Goal: Task Accomplishment & Management: Complete application form

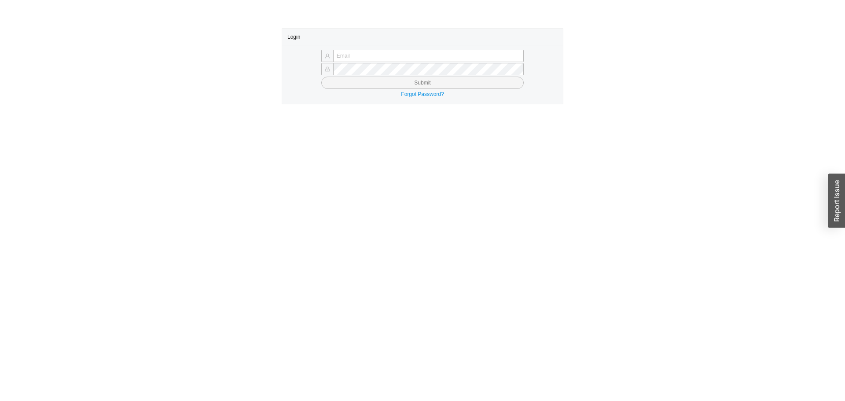
type input "butch@asbathnj.com"
click at [392, 79] on button "Submit" at bounding box center [422, 83] width 202 height 12
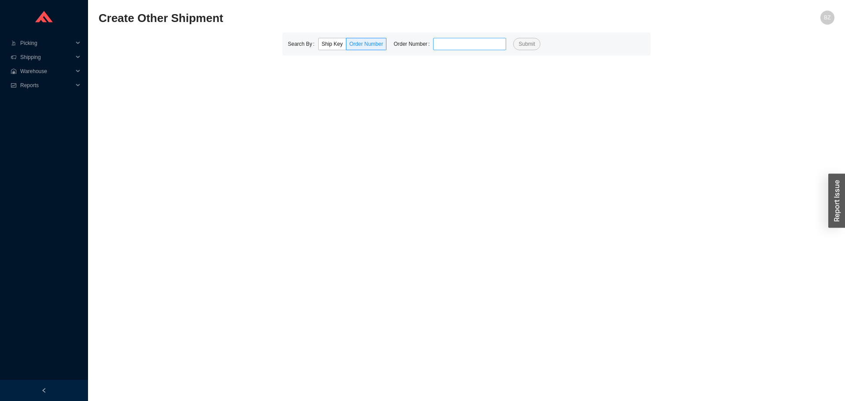
click at [441, 44] on input "tel" at bounding box center [469, 44] width 73 height 12
type input "940305"
click at [513, 38] on button "Submit" at bounding box center [526, 44] width 27 height 12
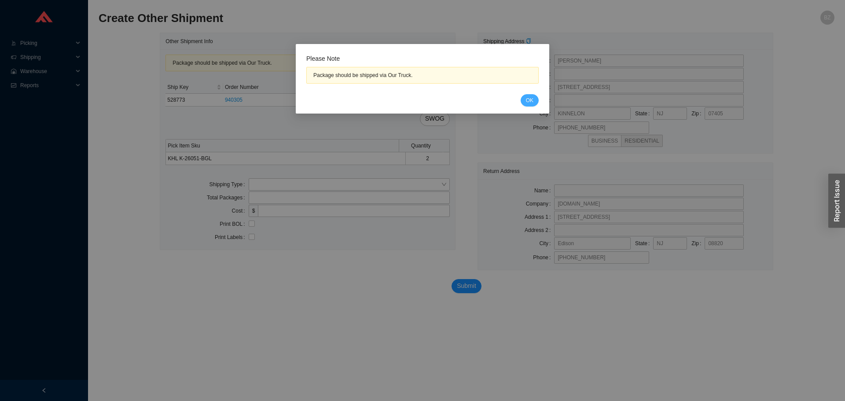
click at [525, 99] on button "OK" at bounding box center [530, 100] width 18 height 12
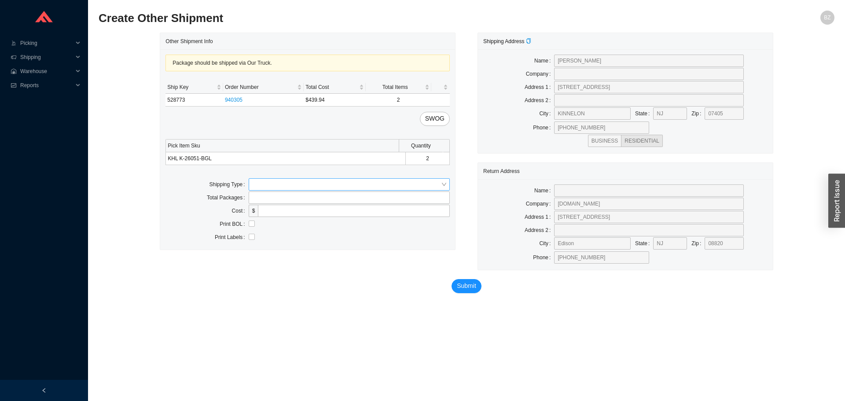
click at [265, 190] on input "search" at bounding box center [346, 184] width 189 height 11
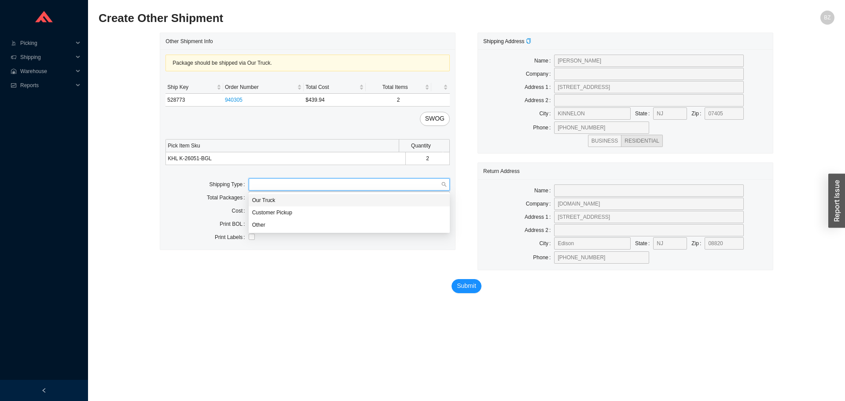
click at [264, 200] on div "Our Truck" at bounding box center [349, 200] width 194 height 8
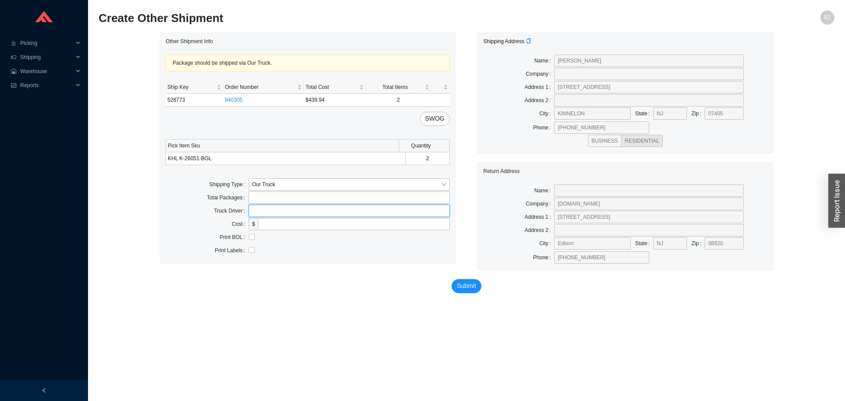
click at [292, 206] on input "text" at bounding box center [349, 211] width 201 height 12
type input "bz"
click at [250, 235] on input "checkbox" at bounding box center [252, 237] width 6 height 6
checkbox input "true"
click at [462, 284] on span "Submit" at bounding box center [466, 286] width 19 height 10
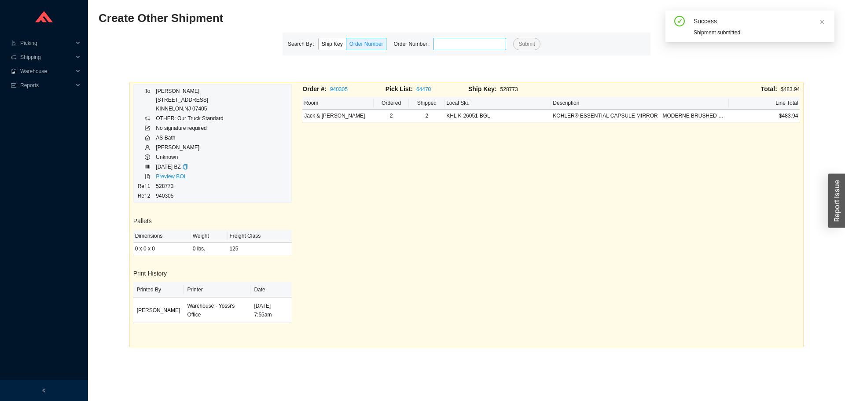
click at [466, 38] on input "tel" at bounding box center [469, 44] width 73 height 12
type input "852269"
click at [513, 38] on button "Submit" at bounding box center [526, 44] width 27 height 12
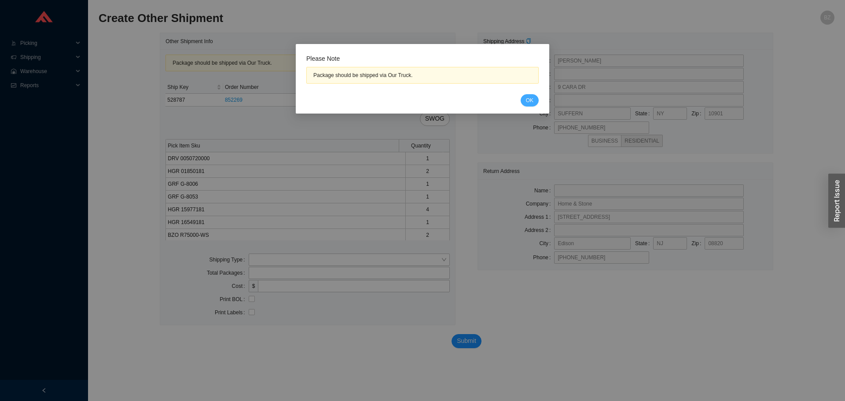
click at [528, 100] on span "OK" at bounding box center [529, 100] width 7 height 9
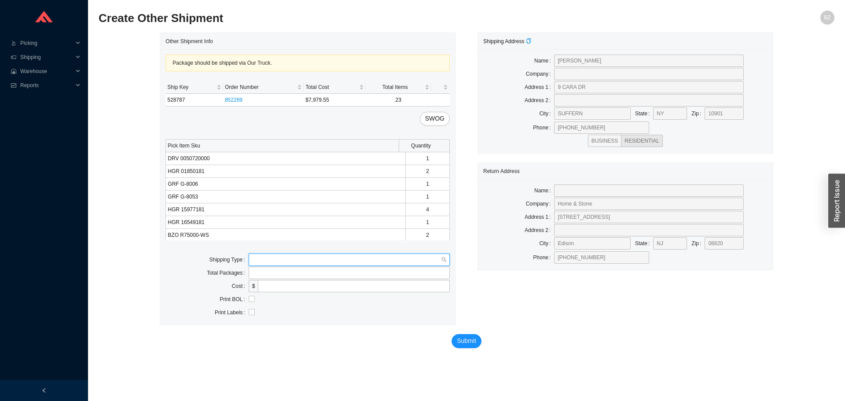
click at [283, 264] on input "search" at bounding box center [346, 259] width 189 height 11
click at [265, 274] on div "Our Truck" at bounding box center [349, 276] width 194 height 8
drag, startPoint x: 270, startPoint y: 286, endPoint x: 290, endPoint y: 292, distance: 20.6
click at [270, 286] on input "text" at bounding box center [349, 286] width 201 height 12
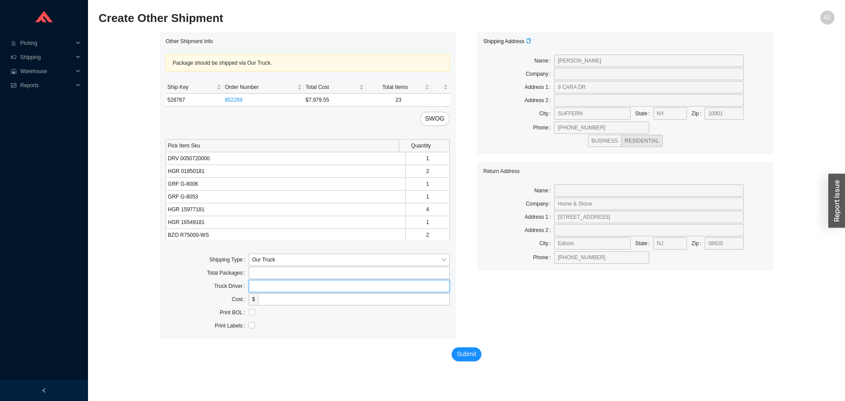
type input "bz"
click at [251, 311] on input "checkbox" at bounding box center [252, 312] width 6 height 6
checkbox input "true"
click at [458, 353] on span "Submit" at bounding box center [466, 354] width 19 height 10
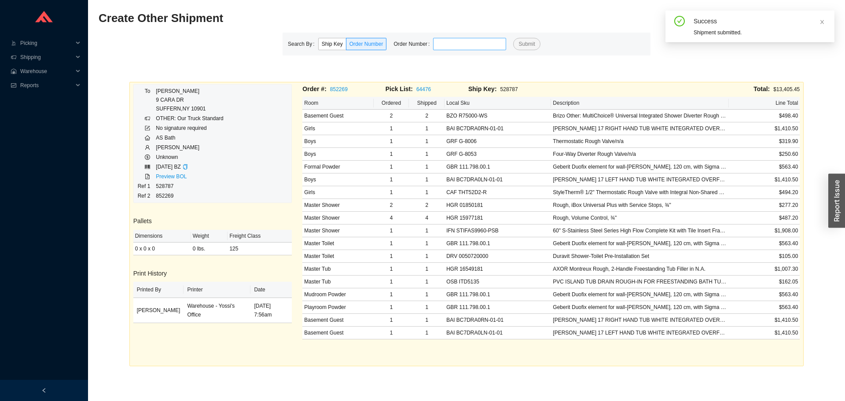
click at [470, 43] on input "tel" at bounding box center [469, 44] width 73 height 12
type input "939215"
click at [513, 38] on button "Submit" at bounding box center [526, 44] width 27 height 12
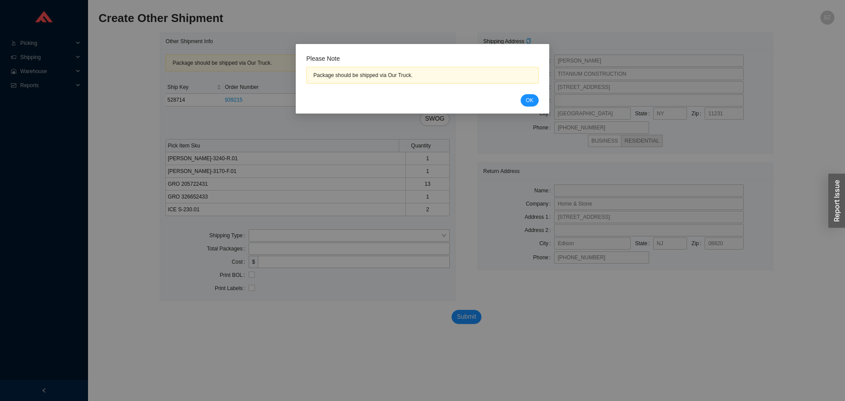
click at [538, 95] on div "Cancel OK" at bounding box center [422, 100] width 232 height 12
click at [528, 96] on span "OK" at bounding box center [529, 100] width 7 height 9
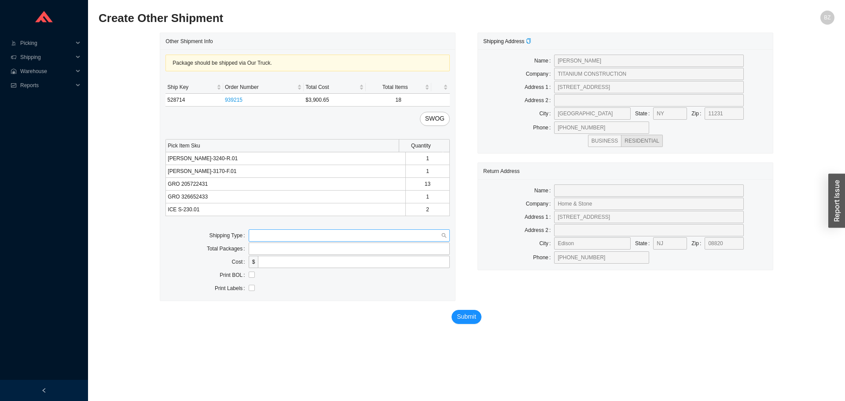
click at [273, 239] on input "search" at bounding box center [346, 235] width 189 height 11
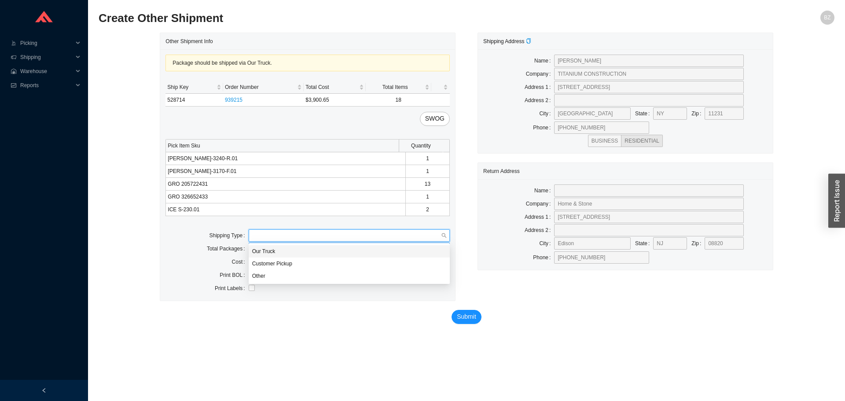
click at [267, 251] on div "Our Truck" at bounding box center [349, 251] width 194 height 8
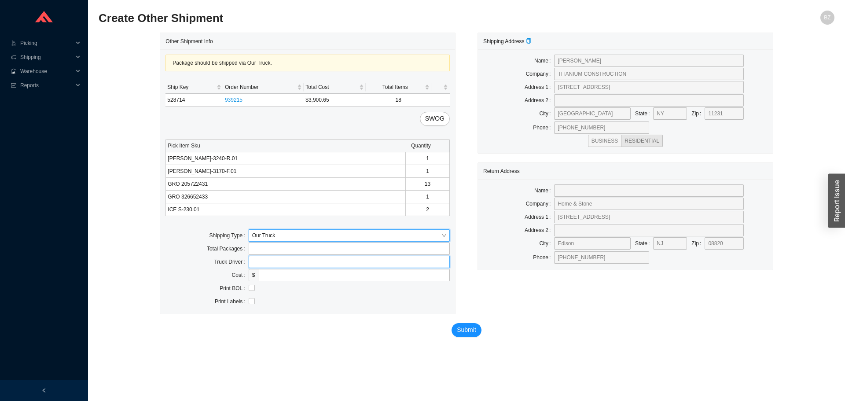
click at [271, 262] on input "text" at bounding box center [349, 262] width 201 height 12
type input "bz"
click at [251, 290] on input "checkbox" at bounding box center [252, 288] width 6 height 6
checkbox input "true"
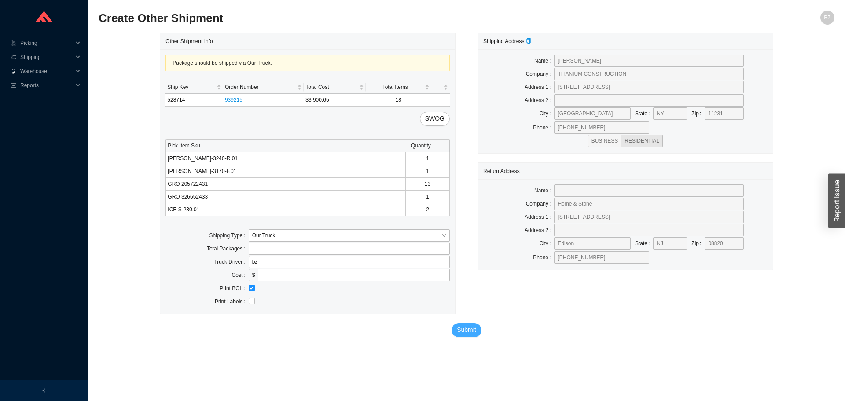
click at [471, 334] on span "Submit" at bounding box center [466, 330] width 19 height 10
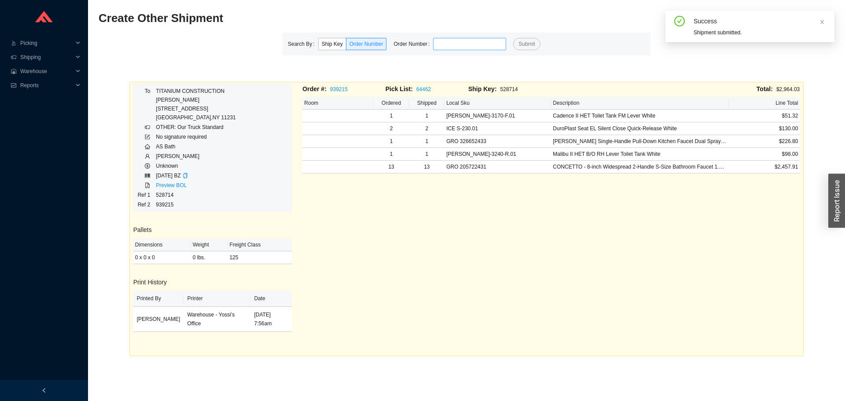
click at [486, 42] on input "tel" at bounding box center [469, 44] width 73 height 12
type input "774634"
click at [513, 38] on button "Submit" at bounding box center [526, 44] width 27 height 12
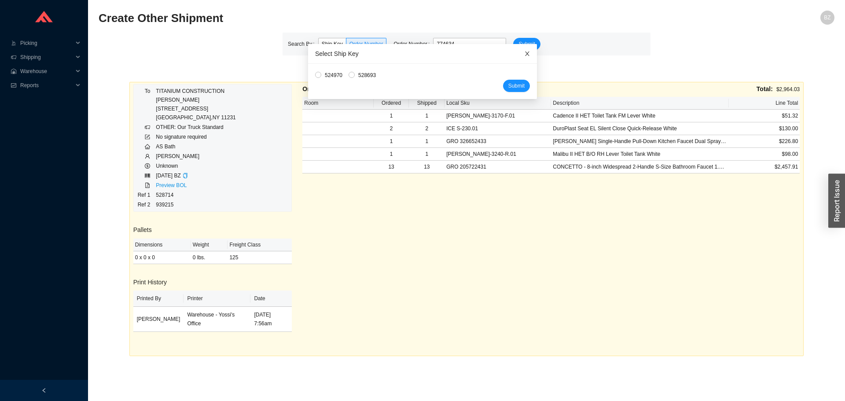
click at [524, 53] on icon "close" at bounding box center [527, 54] width 6 height 6
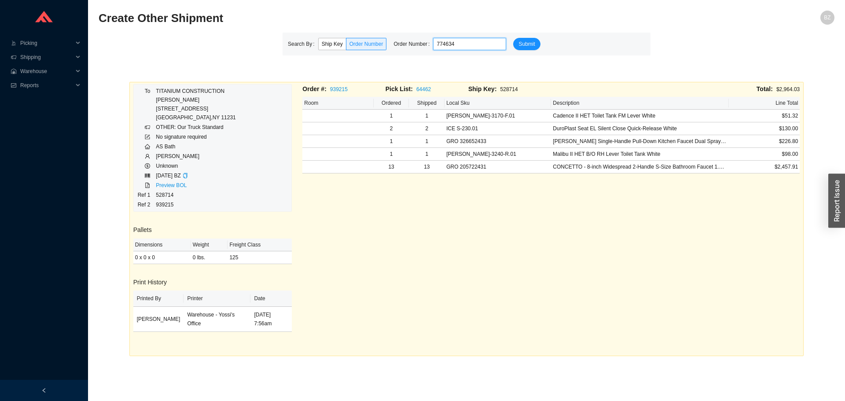
click at [470, 49] on input "774634" at bounding box center [469, 44] width 73 height 12
click at [513, 38] on button "Submit" at bounding box center [526, 44] width 27 height 12
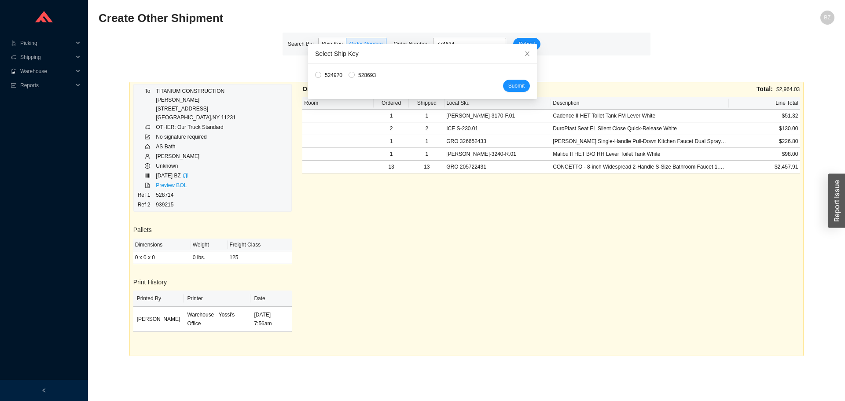
click at [363, 74] on span "528693" at bounding box center [367, 75] width 25 height 9
click at [355, 74] on input "528693" at bounding box center [352, 75] width 6 height 6
radio input "true"
click at [510, 88] on span "Submit" at bounding box center [516, 85] width 16 height 9
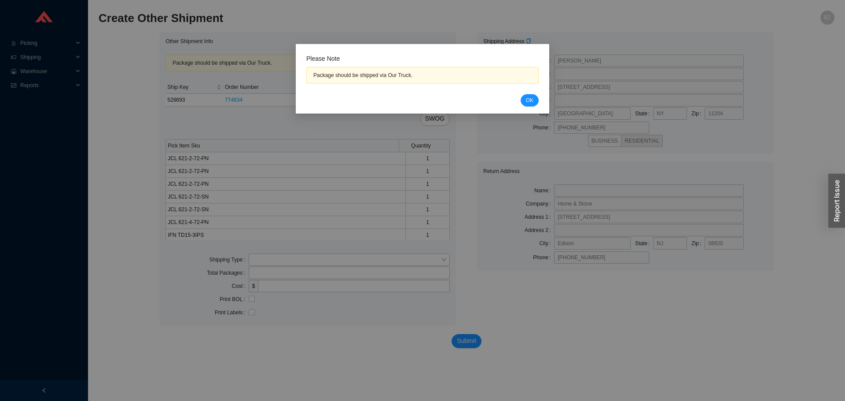
click at [520, 99] on div "Cancel OK" at bounding box center [422, 100] width 232 height 12
click at [525, 99] on button "OK" at bounding box center [530, 100] width 18 height 12
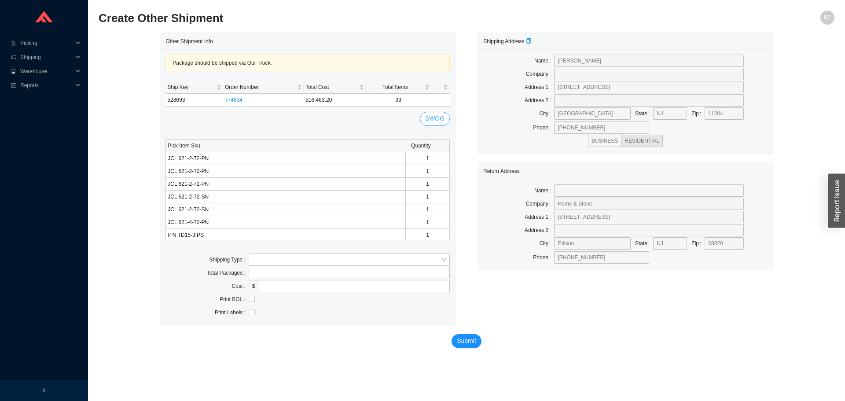
click at [441, 118] on span "SWOG" at bounding box center [434, 119] width 19 height 10
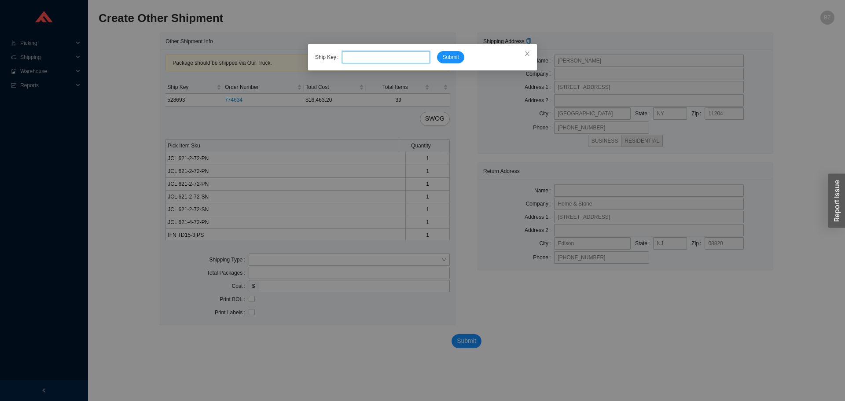
click at [411, 52] on input "tel" at bounding box center [386, 57] width 88 height 12
type input "528694"
click at [455, 56] on span "Submit" at bounding box center [450, 57] width 16 height 9
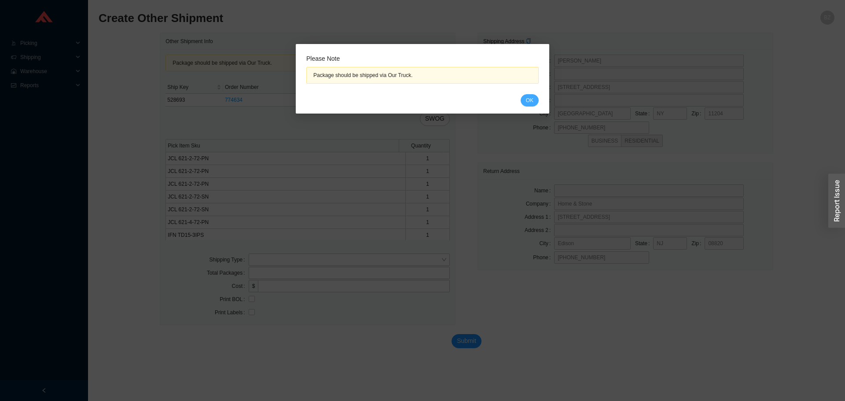
click at [525, 102] on button "OK" at bounding box center [530, 100] width 18 height 12
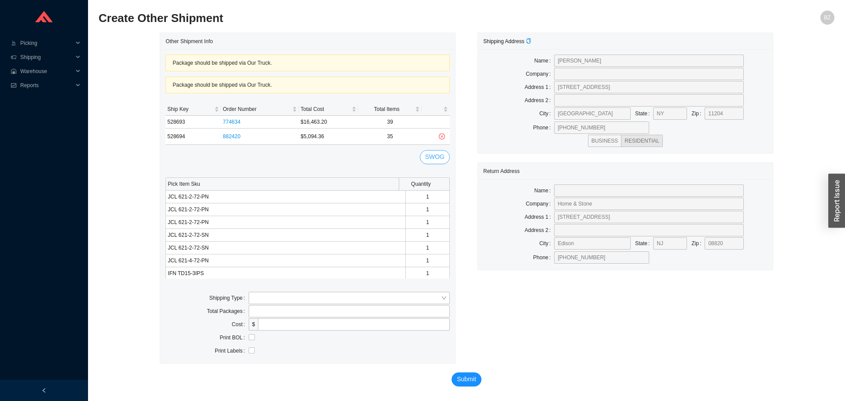
click at [436, 161] on span "SWOG" at bounding box center [434, 157] width 19 height 10
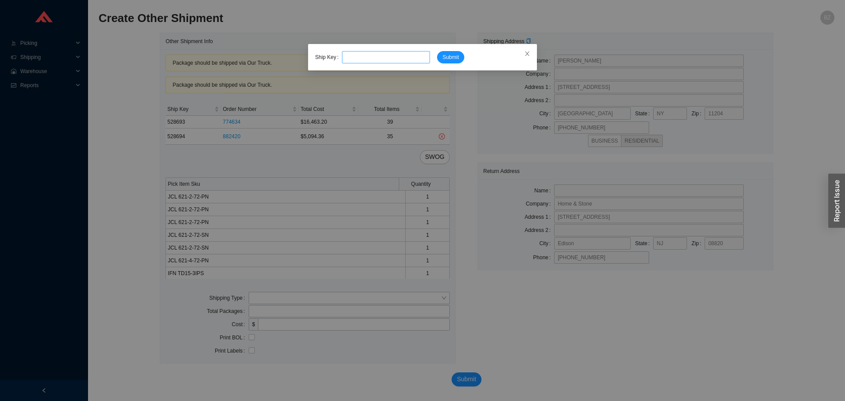
click at [410, 57] on input "tel" at bounding box center [386, 57] width 88 height 12
type input "528695"
click at [437, 51] on button "Submit" at bounding box center [450, 57] width 27 height 12
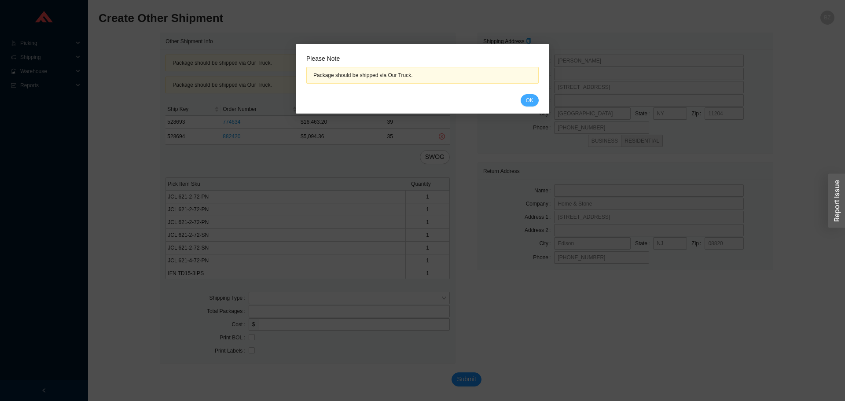
click at [529, 102] on span "OK" at bounding box center [529, 100] width 7 height 9
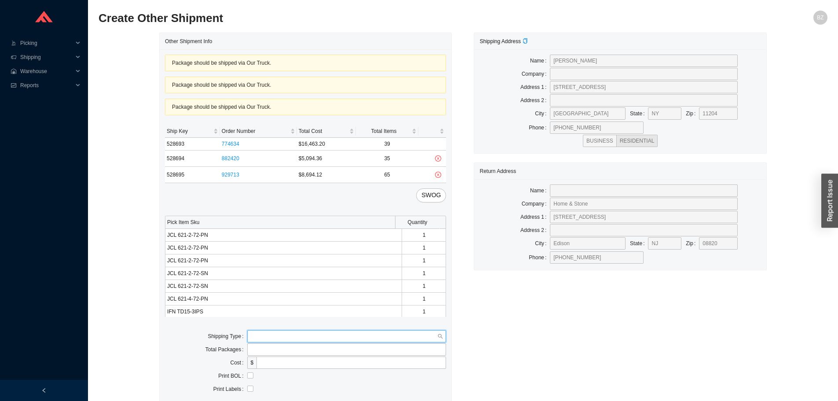
click at [289, 336] on input "search" at bounding box center [344, 335] width 187 height 11
click at [276, 349] on div "Our Truck" at bounding box center [347, 352] width 192 height 8
click at [278, 370] on input "tel" at bounding box center [352, 376] width 190 height 12
click at [288, 367] on input "text" at bounding box center [346, 362] width 199 height 12
type input "bz"
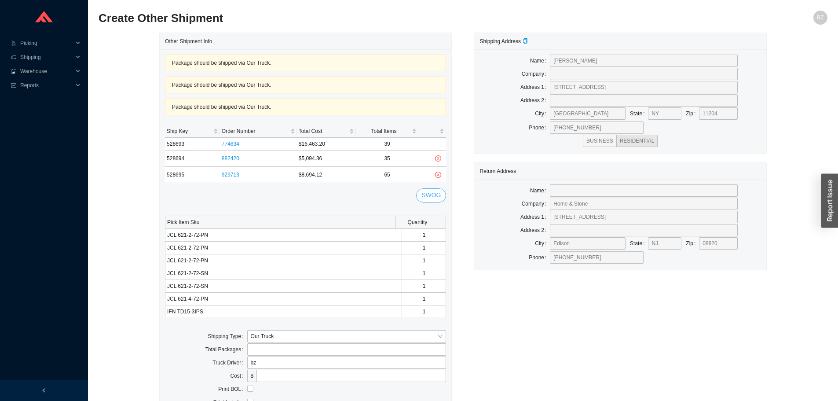
click at [438, 195] on span "SWOG" at bounding box center [431, 195] width 19 height 10
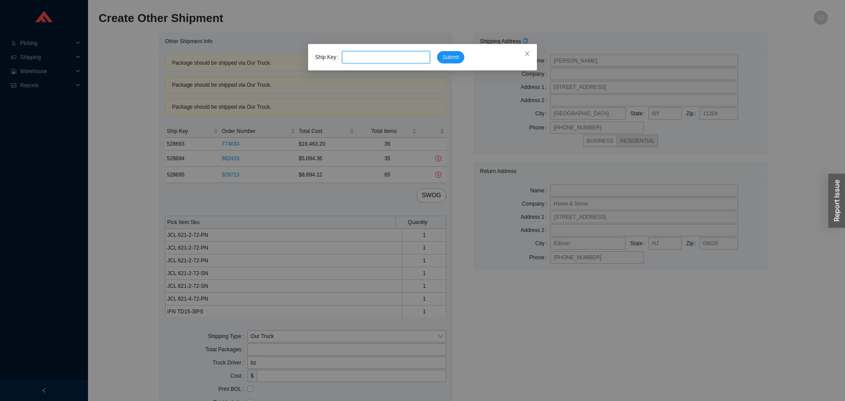
click at [366, 59] on input "tel" at bounding box center [386, 57] width 88 height 12
type input "528788"
click at [437, 51] on button "Submit" at bounding box center [450, 57] width 27 height 12
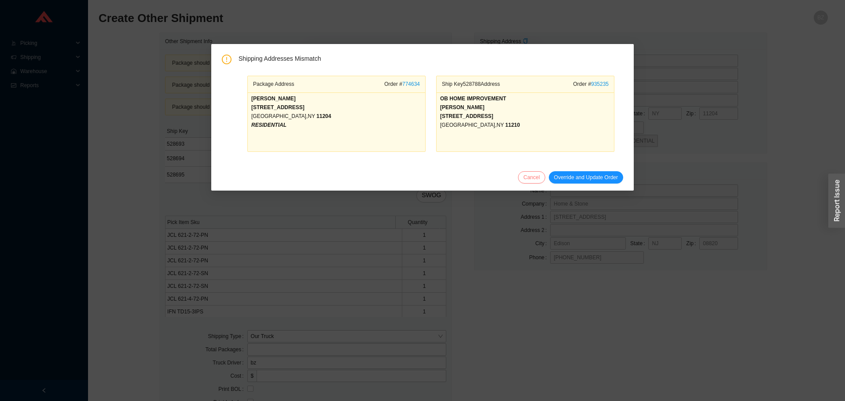
click at [530, 179] on span "Cancel" at bounding box center [531, 177] width 16 height 9
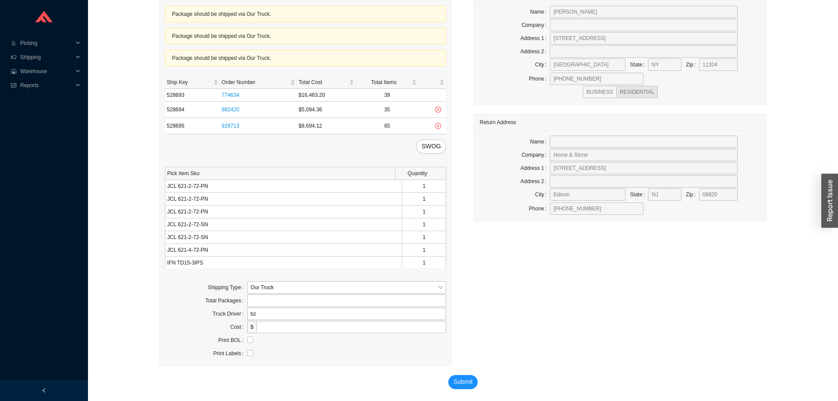
scroll to position [50, 0]
click at [464, 379] on span "Submit" at bounding box center [463, 380] width 19 height 10
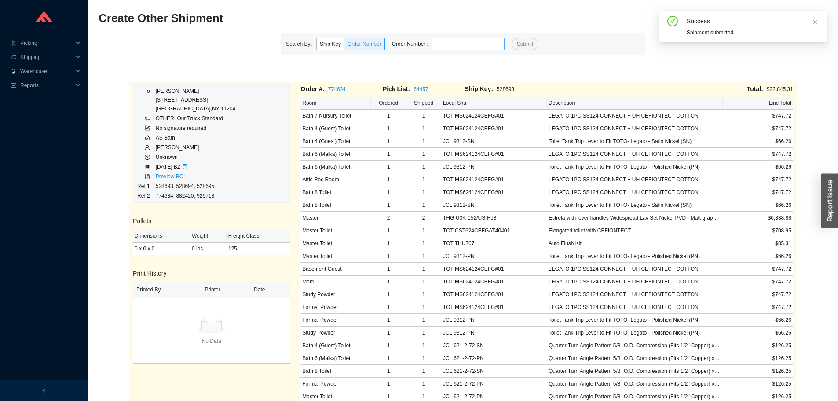
click at [444, 48] on input "tel" at bounding box center [468, 44] width 73 height 12
click at [512, 38] on button "Submit" at bounding box center [525, 44] width 27 height 12
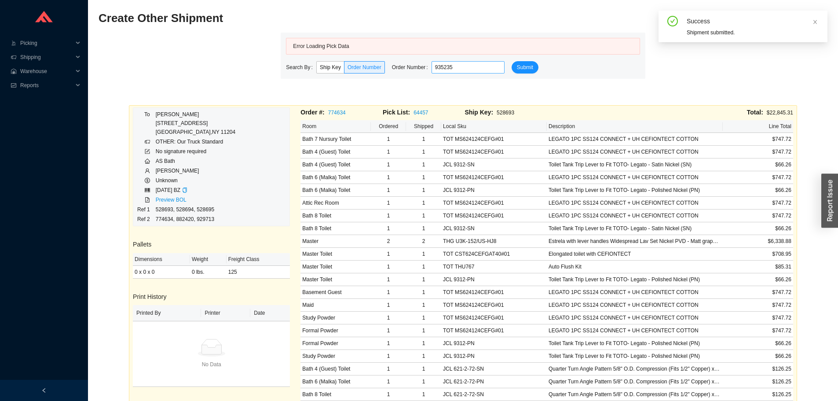
type input "935235"
click at [512, 61] on button "Submit" at bounding box center [525, 67] width 27 height 12
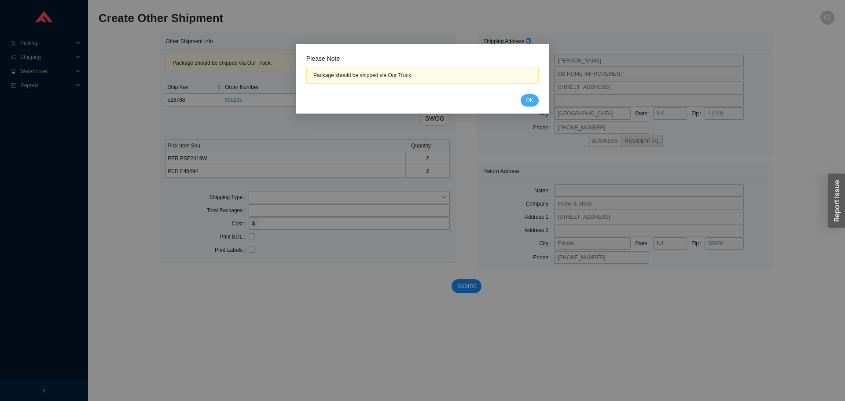
click at [529, 98] on span "OK" at bounding box center [529, 100] width 7 height 9
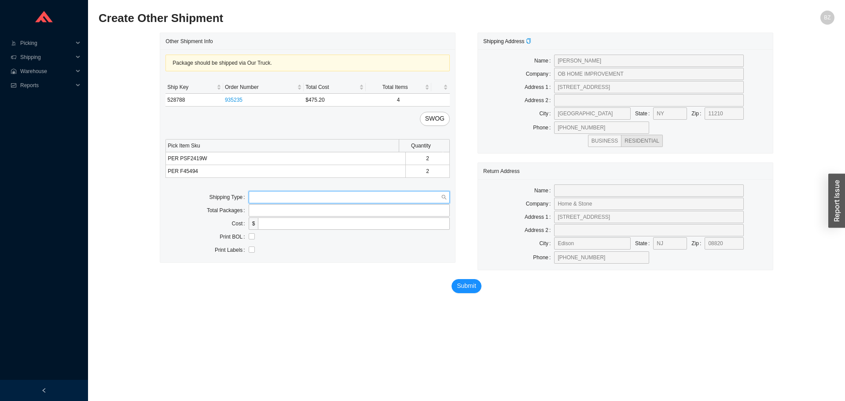
click at [304, 197] on input "search" at bounding box center [346, 196] width 189 height 11
click at [297, 209] on div "Our Truck" at bounding box center [349, 213] width 194 height 8
click at [308, 221] on input "text" at bounding box center [349, 223] width 201 height 12
type input "bz"
click at [250, 250] on input "checkbox" at bounding box center [252, 249] width 6 height 6
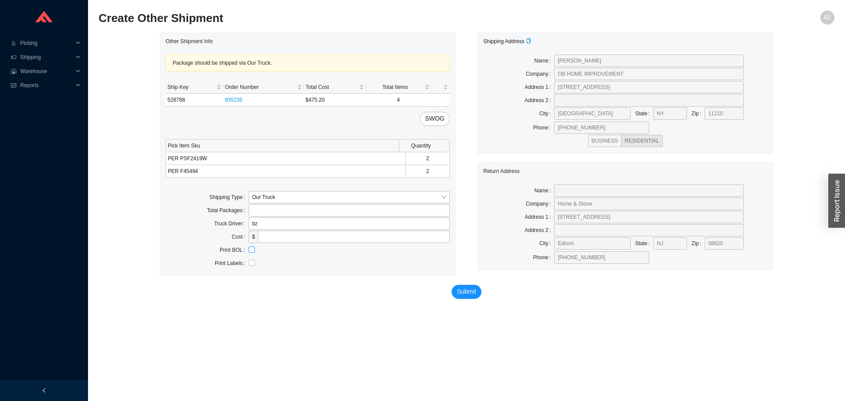
checkbox input "true"
click at [459, 294] on span "Submit" at bounding box center [466, 291] width 19 height 10
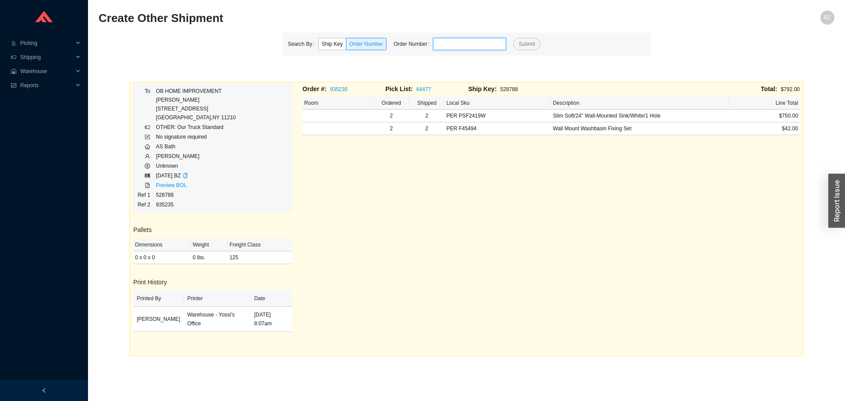
click at [477, 44] on input "tel" at bounding box center [469, 44] width 73 height 12
type input "774634"
click at [513, 38] on button "Submit" at bounding box center [526, 44] width 27 height 12
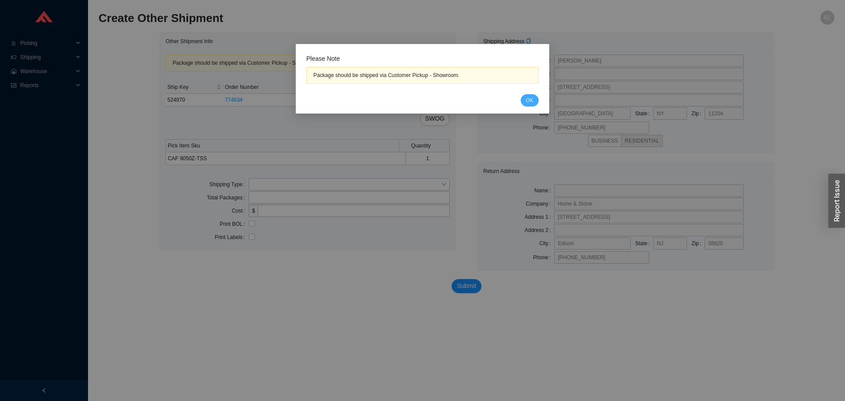
click at [533, 102] on span "OK" at bounding box center [529, 100] width 7 height 9
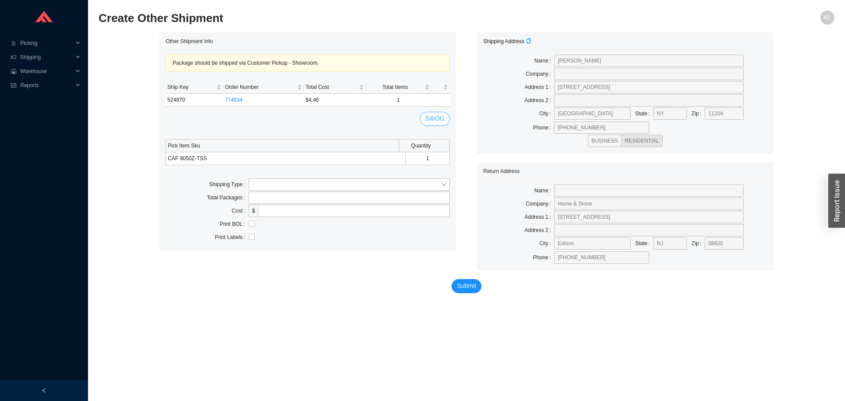
click at [444, 121] on button "SWOG" at bounding box center [435, 119] width 30 height 14
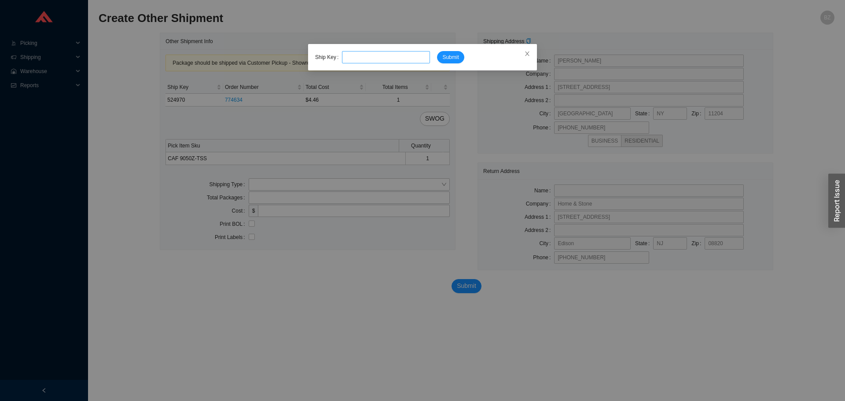
click at [359, 60] on input "tel" at bounding box center [386, 57] width 88 height 12
type input "528694"
click at [448, 58] on span "Submit" at bounding box center [450, 57] width 16 height 9
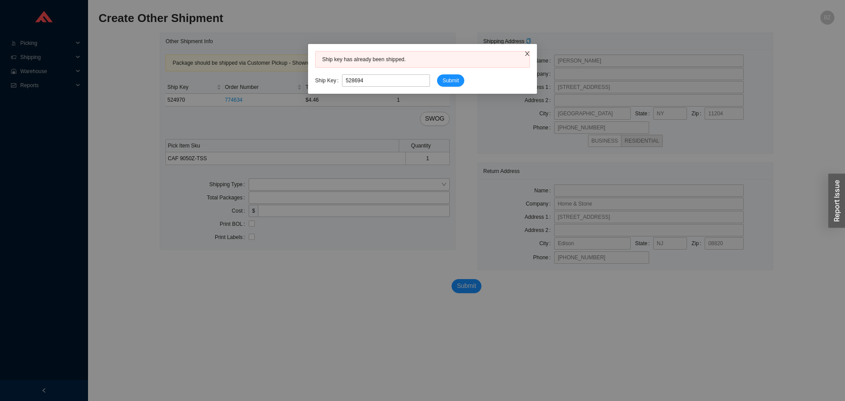
click at [528, 51] on icon "close" at bounding box center [527, 54] width 6 height 6
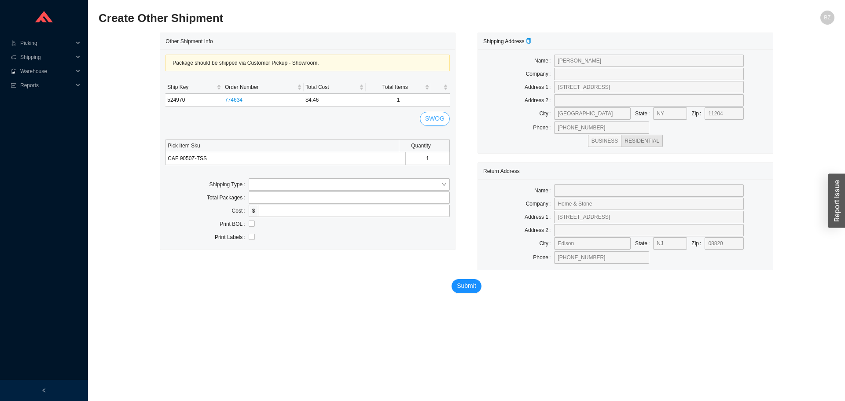
click at [443, 116] on span "SWOG" at bounding box center [434, 119] width 19 height 10
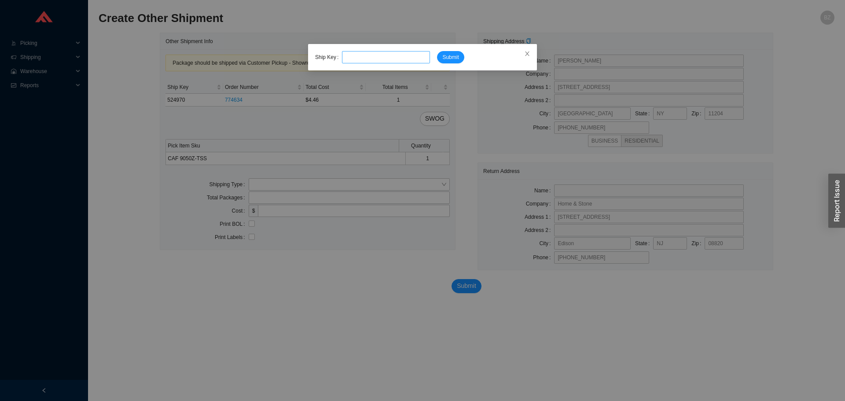
click at [367, 56] on input "tel" at bounding box center [386, 57] width 88 height 12
type input "528695"
click at [437, 51] on button "Submit" at bounding box center [450, 57] width 27 height 12
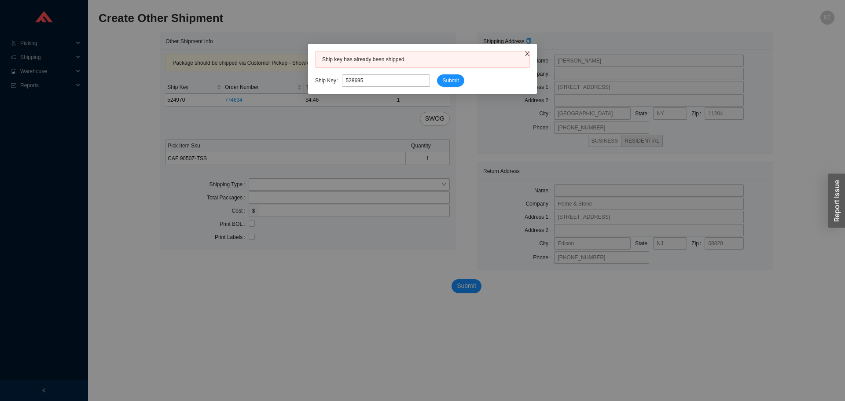
click at [522, 55] on span "Close" at bounding box center [526, 53] width 19 height 19
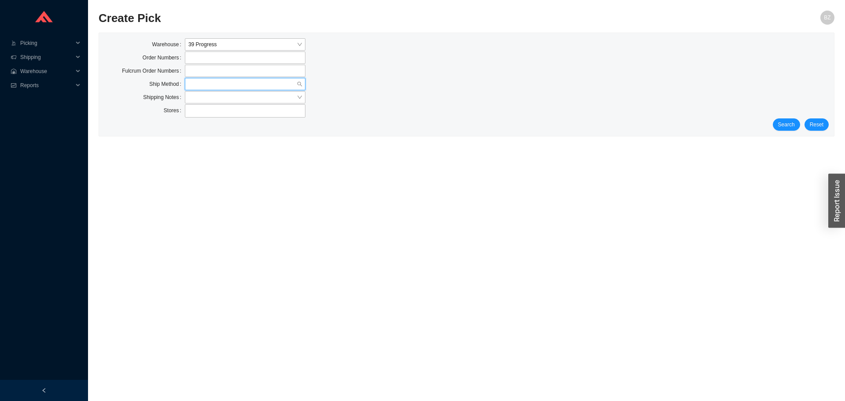
click at [218, 83] on input "search" at bounding box center [242, 83] width 108 height 11
click at [203, 138] on div "Our Truck" at bounding box center [245, 137] width 114 height 8
click at [782, 125] on span "Search" at bounding box center [786, 124] width 17 height 9
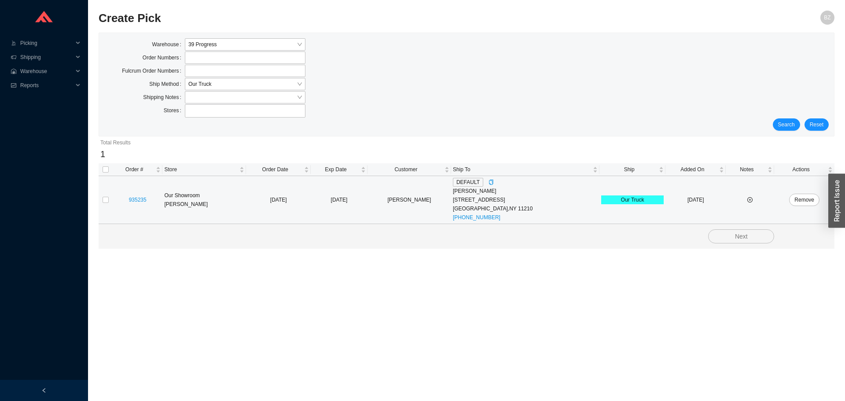
click at [99, 200] on td at bounding box center [106, 200] width 14 height 48
click at [105, 202] on input "checkbox" at bounding box center [106, 200] width 6 height 6
checkbox input "true"
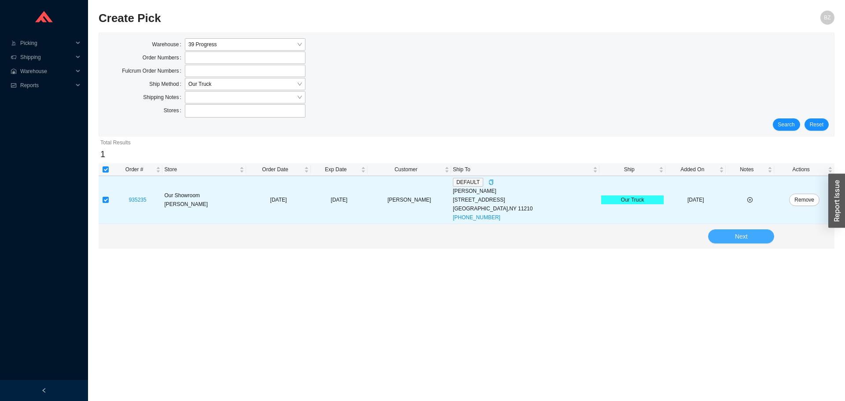
click at [749, 236] on button "Next" at bounding box center [741, 236] width 66 height 14
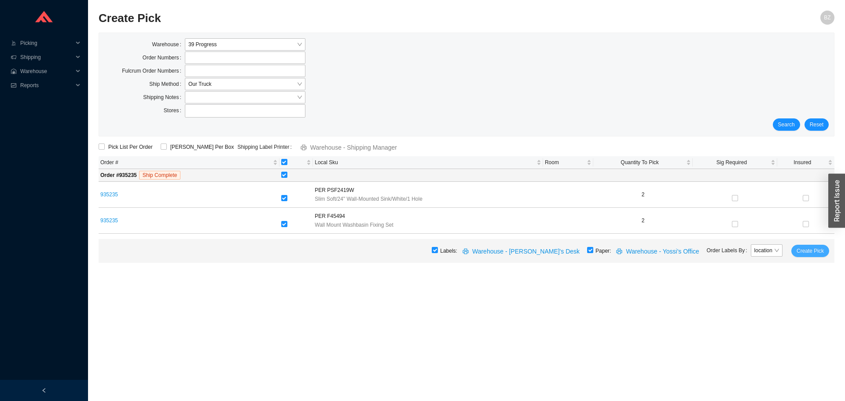
click at [814, 246] on button "Create Pick" at bounding box center [810, 251] width 38 height 12
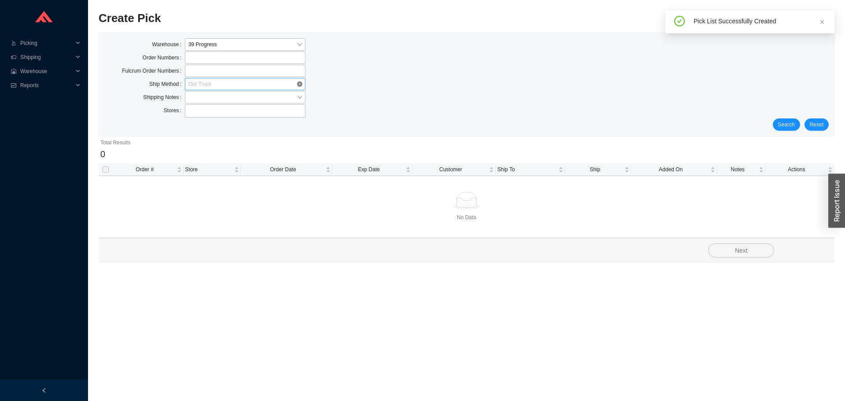
click at [208, 78] on div "Our Truck" at bounding box center [245, 84] width 121 height 12
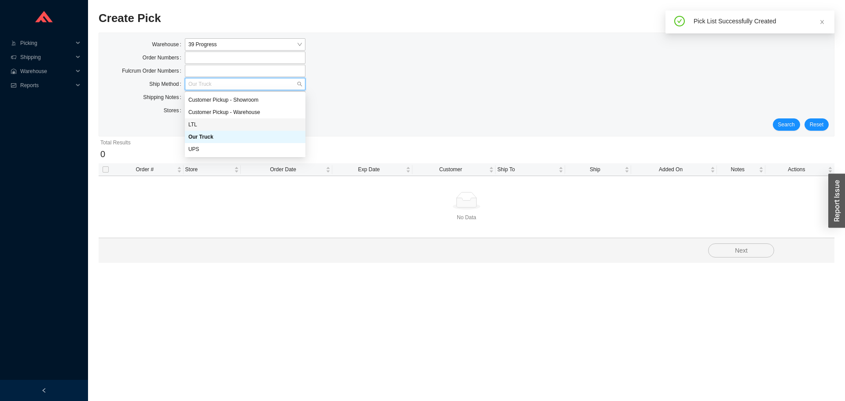
click at [222, 125] on div "LTL" at bounding box center [245, 125] width 114 height 8
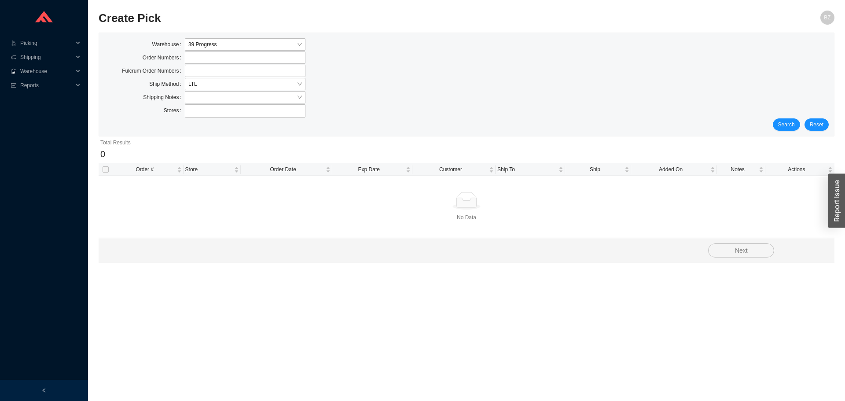
click at [785, 118] on div "Stores" at bounding box center [466, 111] width 724 height 14
click at [784, 122] on span "Search" at bounding box center [786, 124] width 17 height 9
click at [199, 84] on span "LTL" at bounding box center [245, 83] width 114 height 11
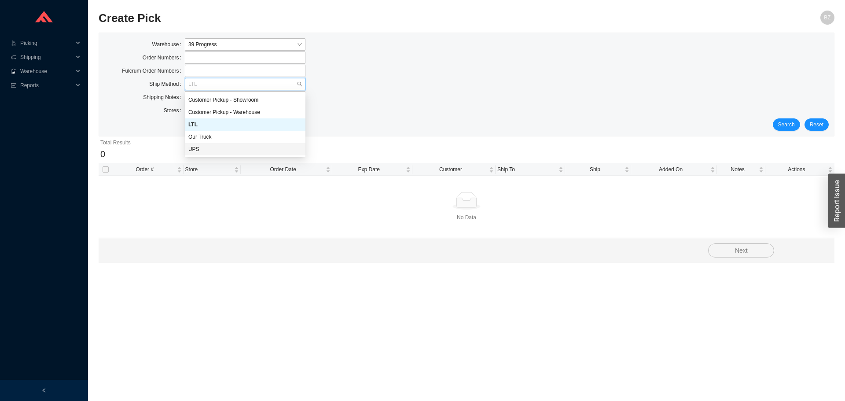
click at [201, 147] on div "UPS" at bounding box center [245, 149] width 114 height 8
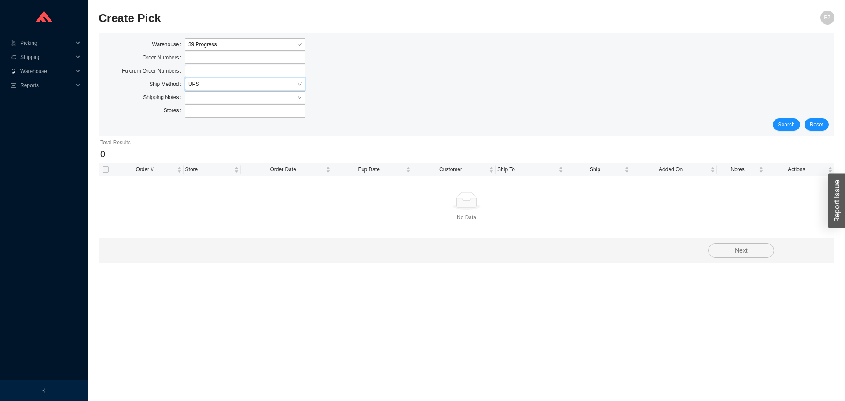
click at [802, 119] on div "Search Reset" at bounding box center [466, 124] width 724 height 12
click at [790, 127] on span "Search" at bounding box center [786, 124] width 17 height 9
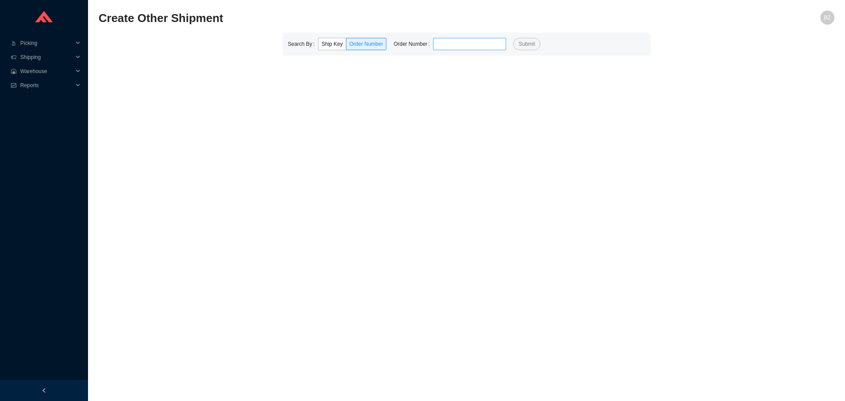
click at [472, 45] on input "tel" at bounding box center [469, 44] width 73 height 12
type input "882420"
click at [513, 38] on button "Submit" at bounding box center [526, 44] width 27 height 12
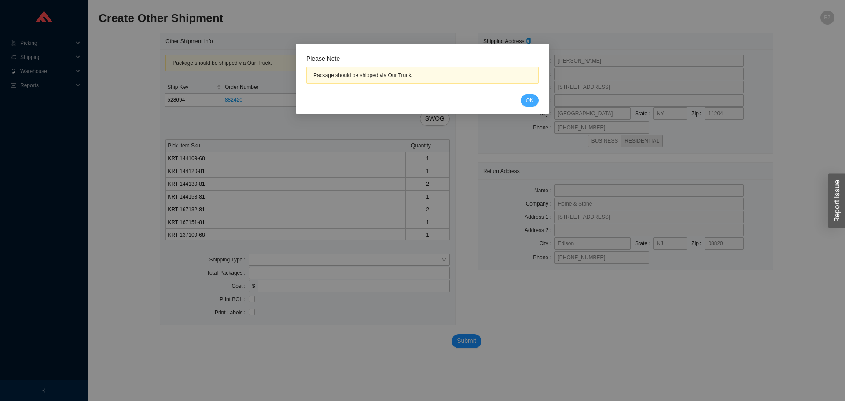
click at [532, 101] on span "OK" at bounding box center [529, 100] width 7 height 9
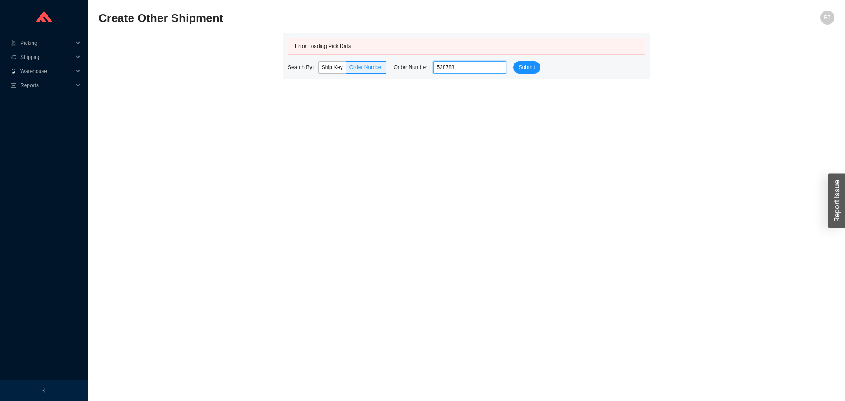
click at [513, 61] on button "Submit" at bounding box center [526, 67] width 27 height 12
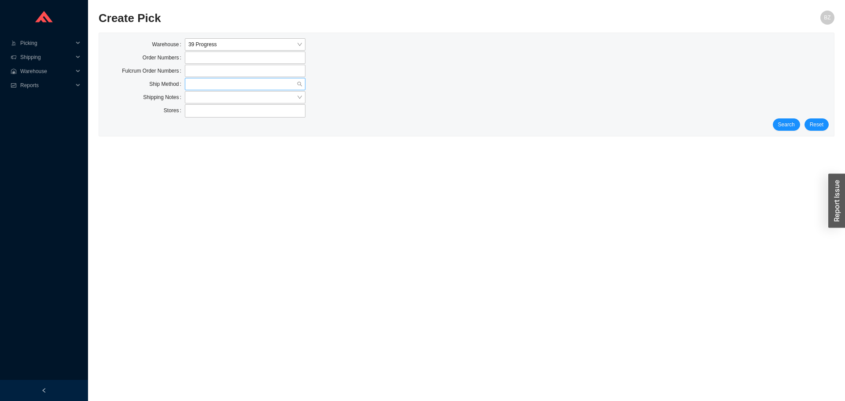
click at [195, 84] on input "search" at bounding box center [242, 83] width 108 height 11
click at [40, 52] on span "Shipping" at bounding box center [46, 57] width 53 height 14
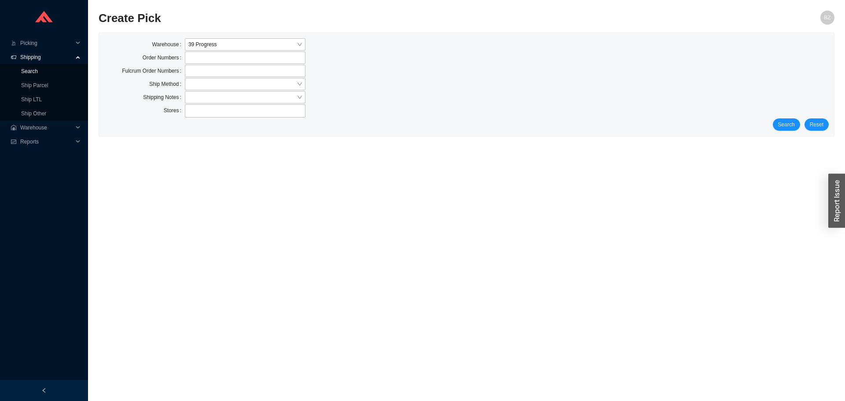
click at [34, 68] on link "Search" at bounding box center [29, 71] width 17 height 6
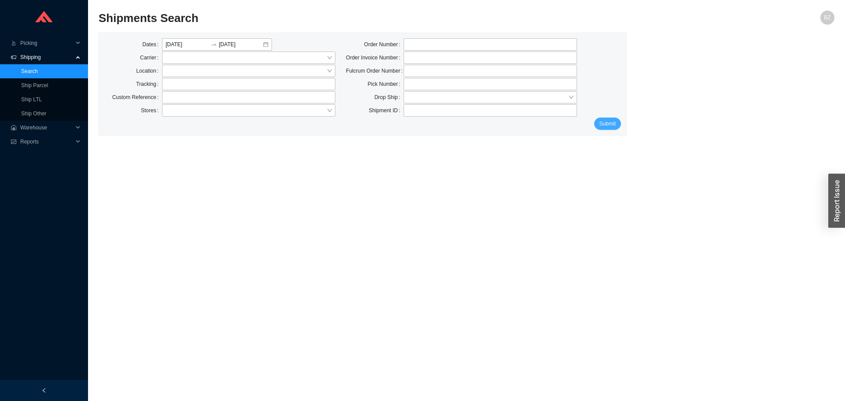
click at [608, 121] on span "Submit" at bounding box center [607, 123] width 16 height 9
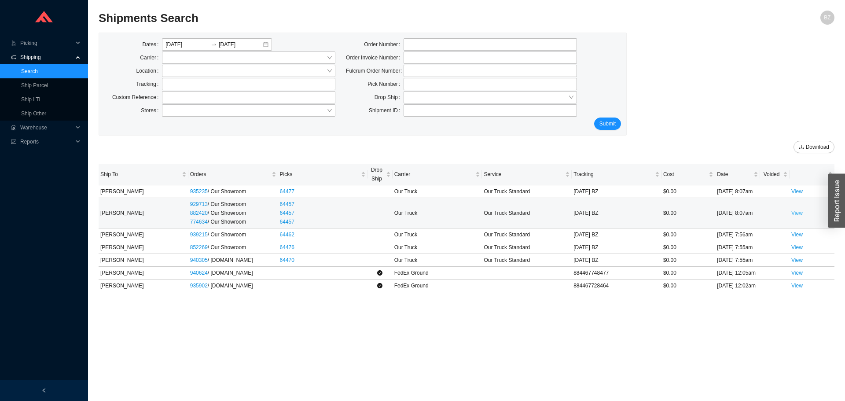
click at [793, 213] on link "View" at bounding box center [796, 213] width 11 height 6
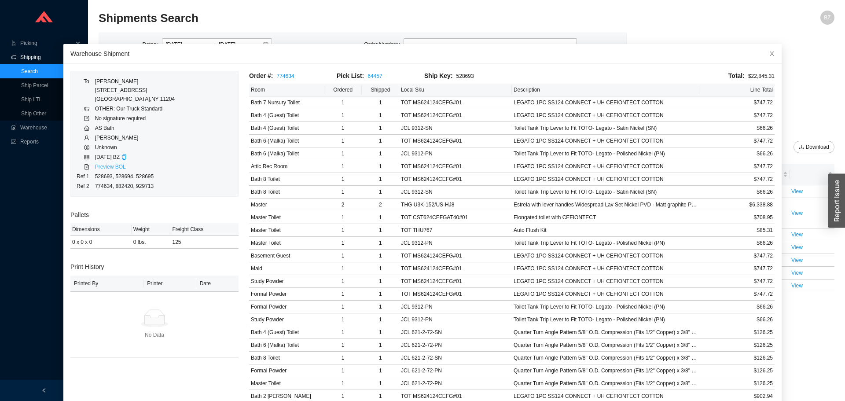
click at [107, 167] on link "Preview BOL" at bounding box center [110, 167] width 31 height 6
